Goal: Use online tool/utility

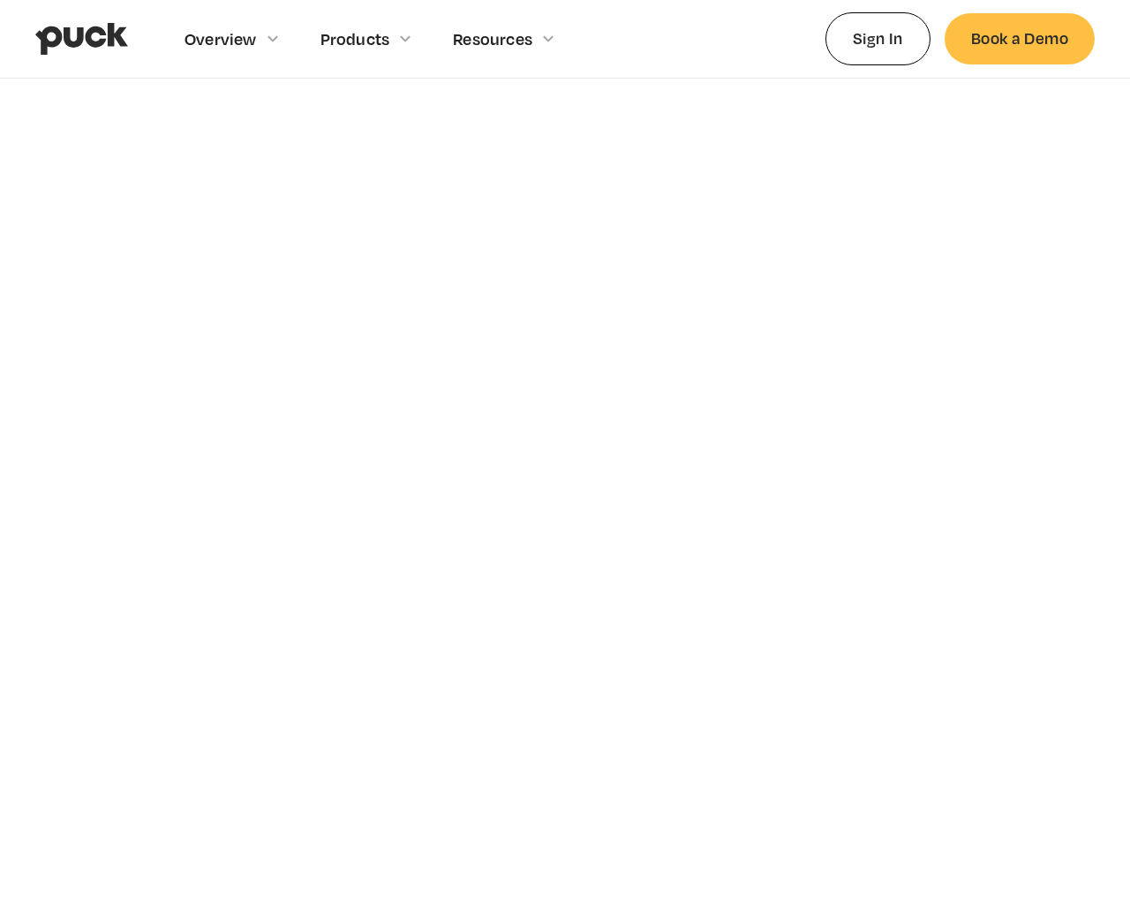
scroll to position [6093, 0]
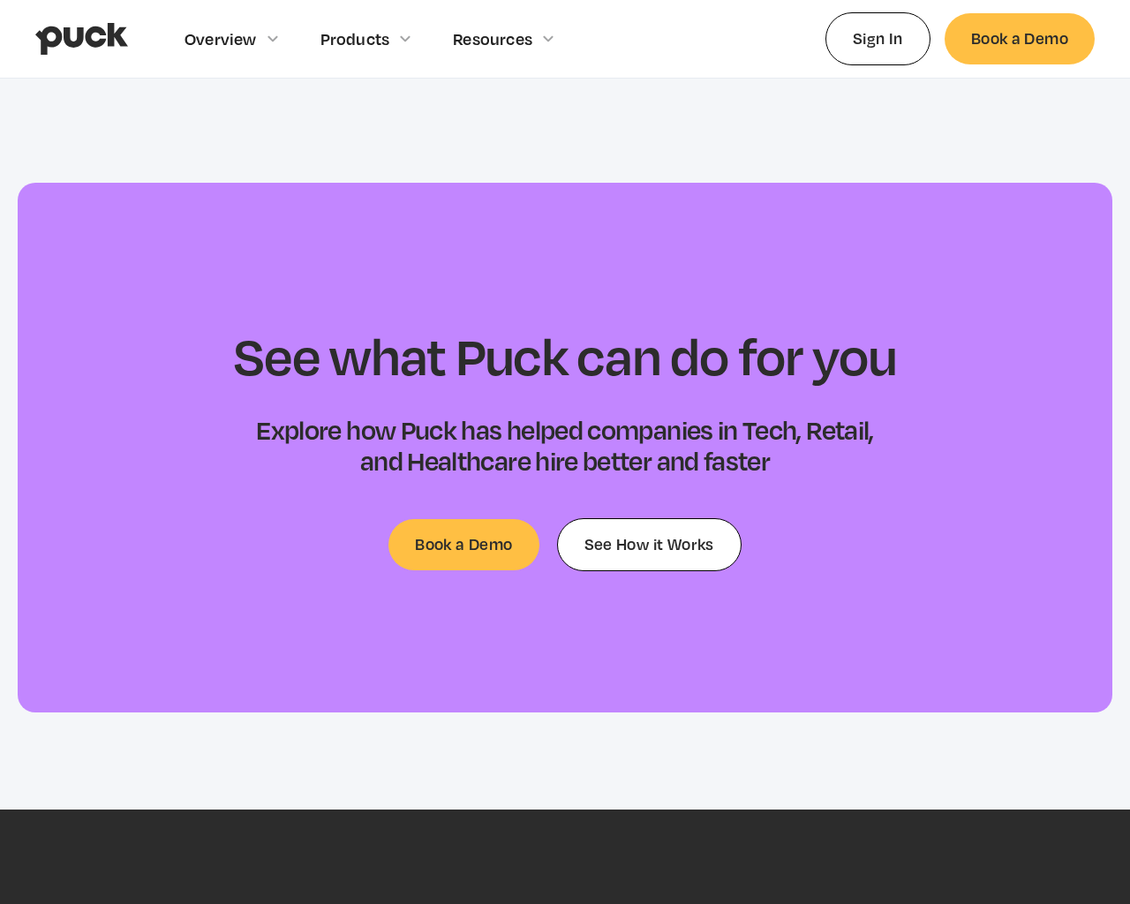
type input "[EMAIL_ADDRESS]"
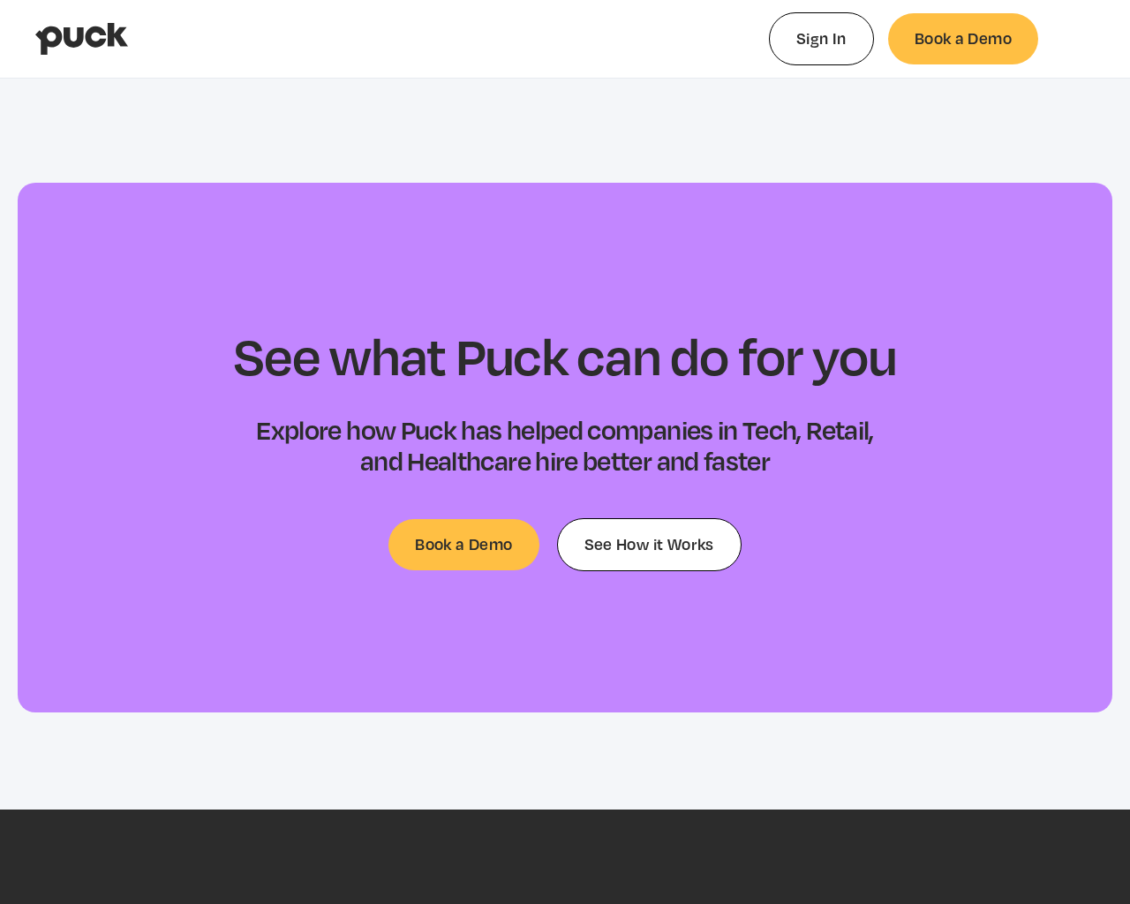
select select "#0FF"
select select "0.5"
select select "#0FF"
select select "0"
select select "#0FF"
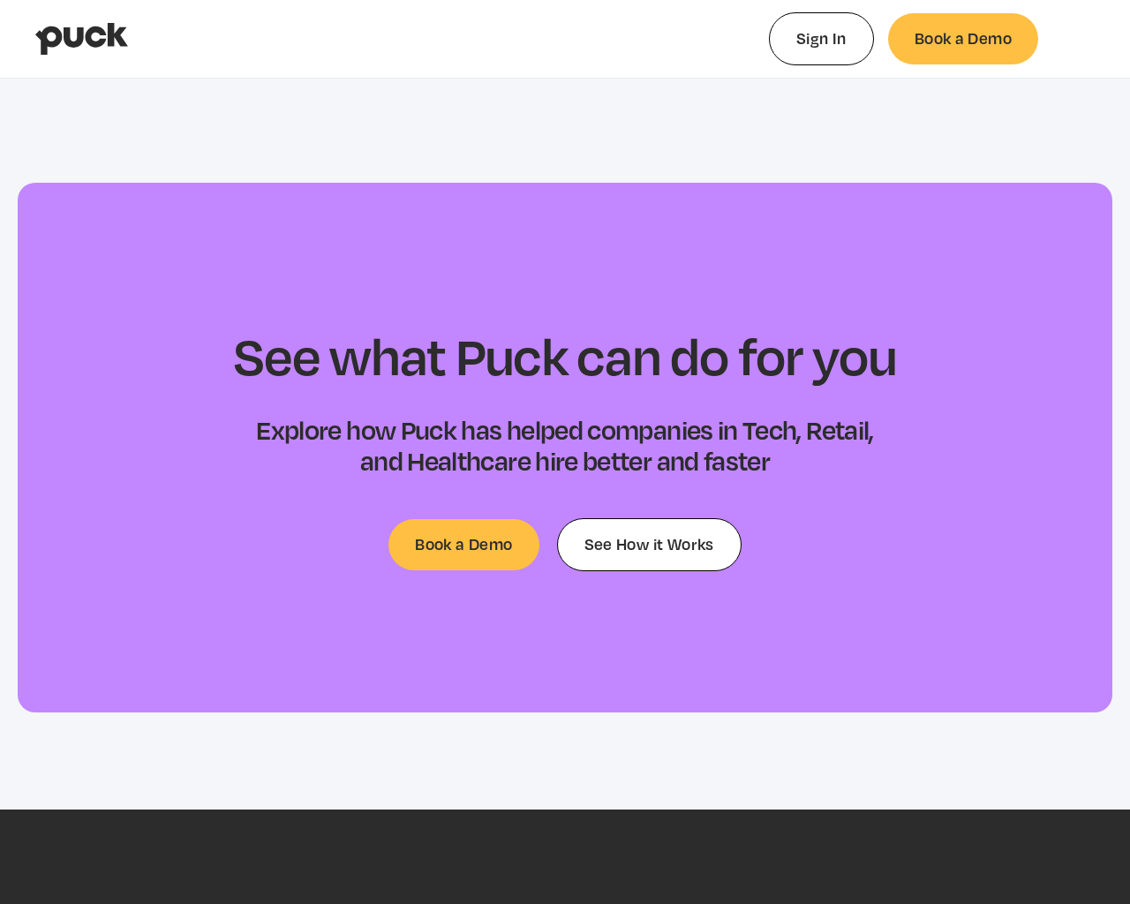
select select "1"
select select "4.00"
select select "dropshadow"
select select "small-caps"
type input "0.0496843255813954"
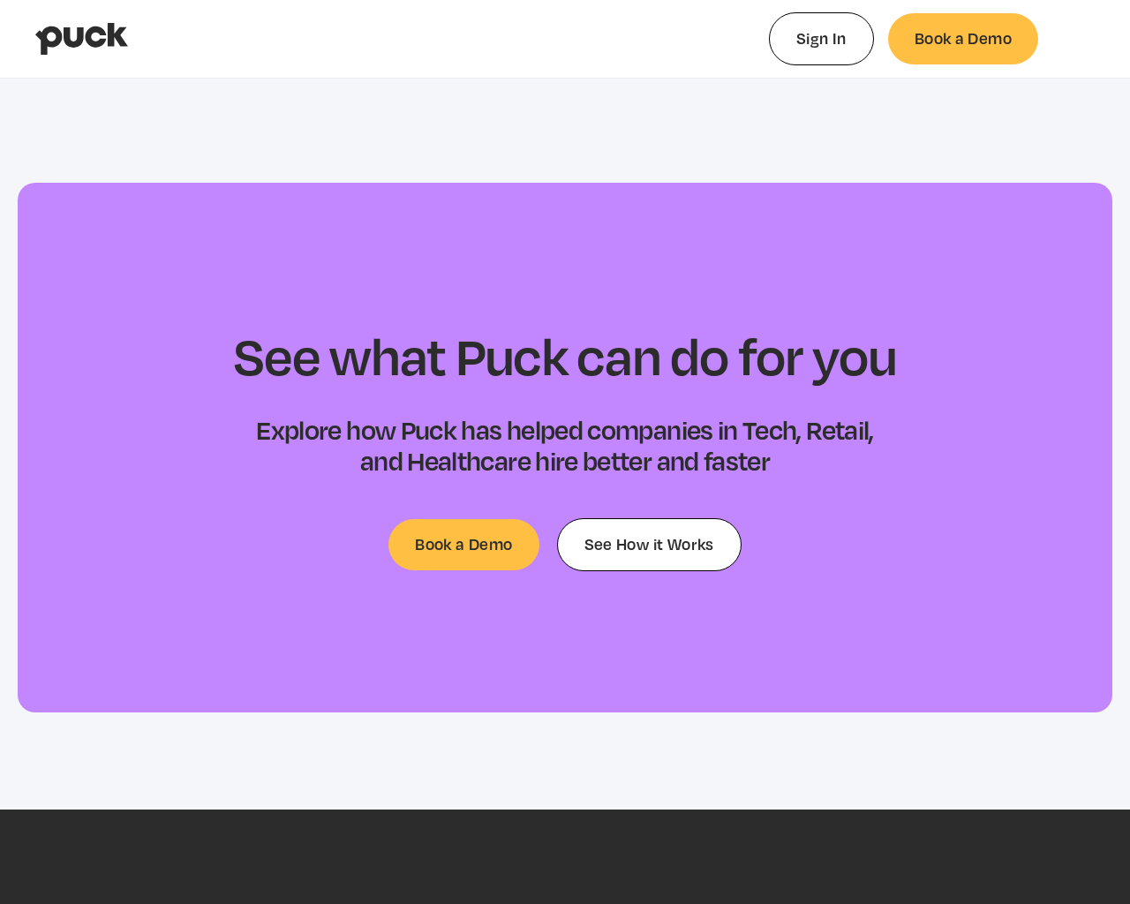
select select "#0FF"
select select "0.5"
select select "#0FF"
select select "0"
select select "#0FF"
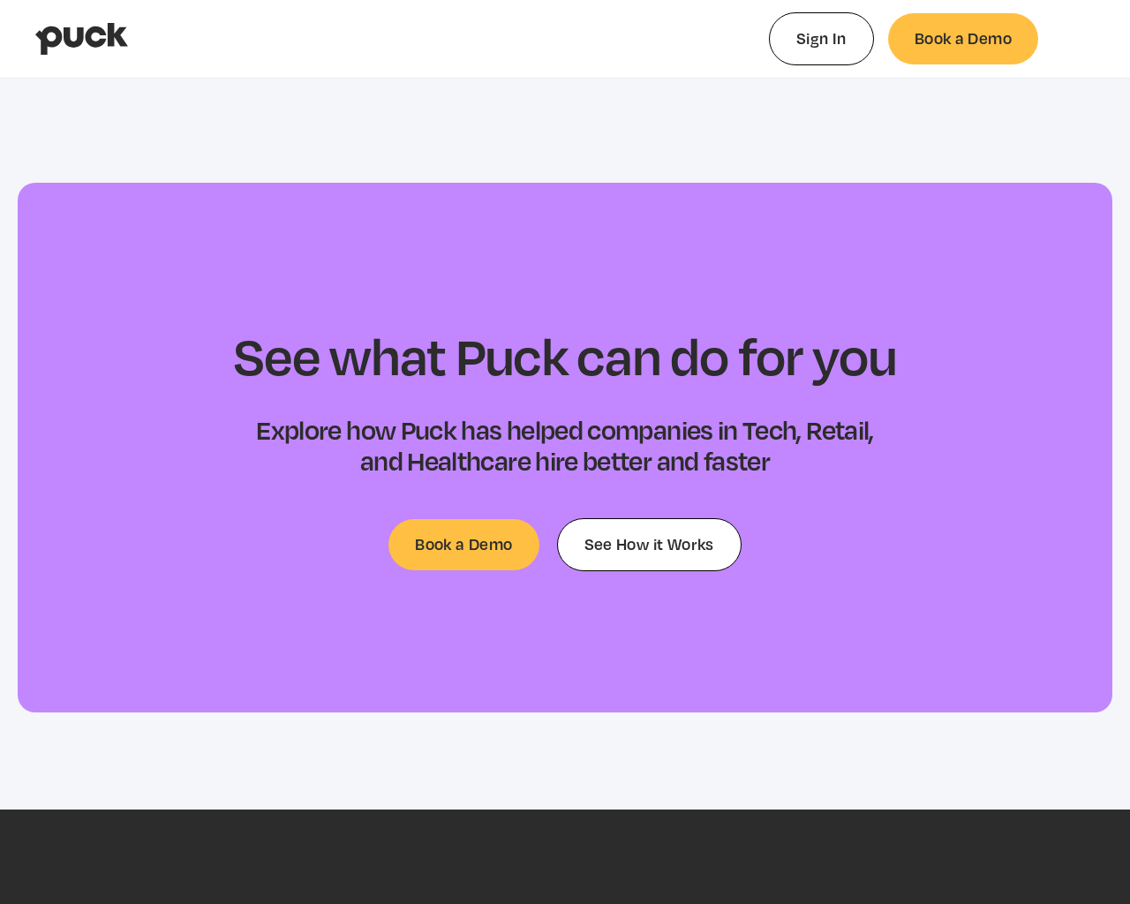
select select "1"
select select "4.00"
select select "dropshadow"
select select "small-caps"
select select "#FFF"
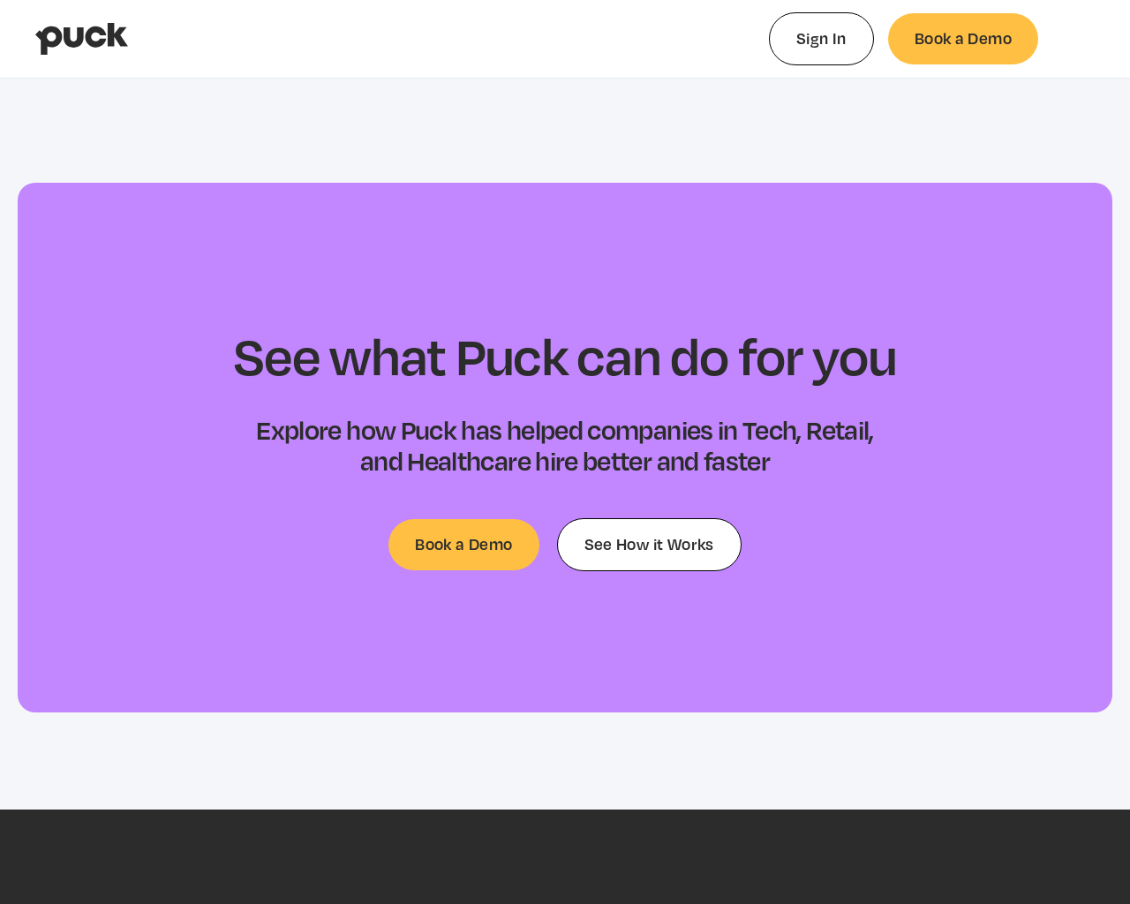
select select "1"
select select "#000"
select select "0"
select select "1.00"
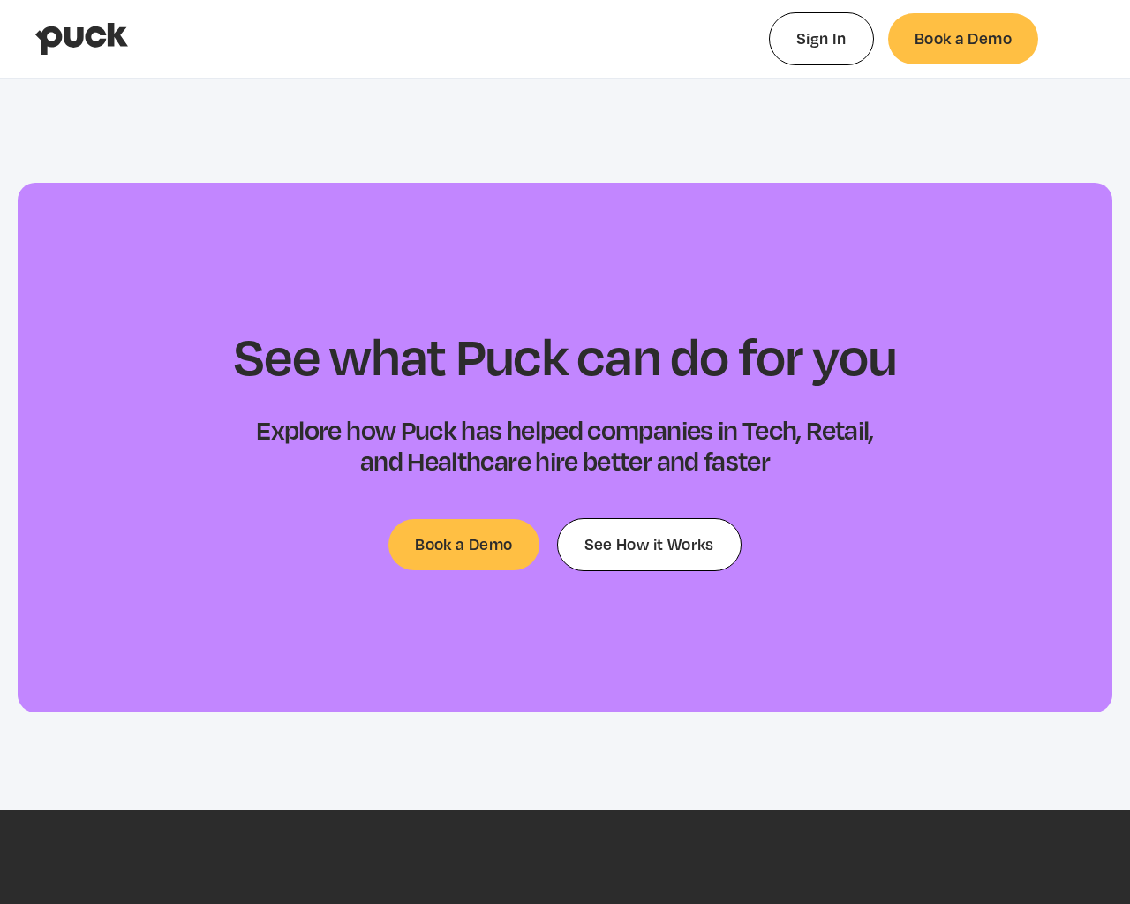
select select "none"
select select "proportionalSansSerif"
type input "0.133714476744186"
